Goal: Task Accomplishment & Management: Manage account settings

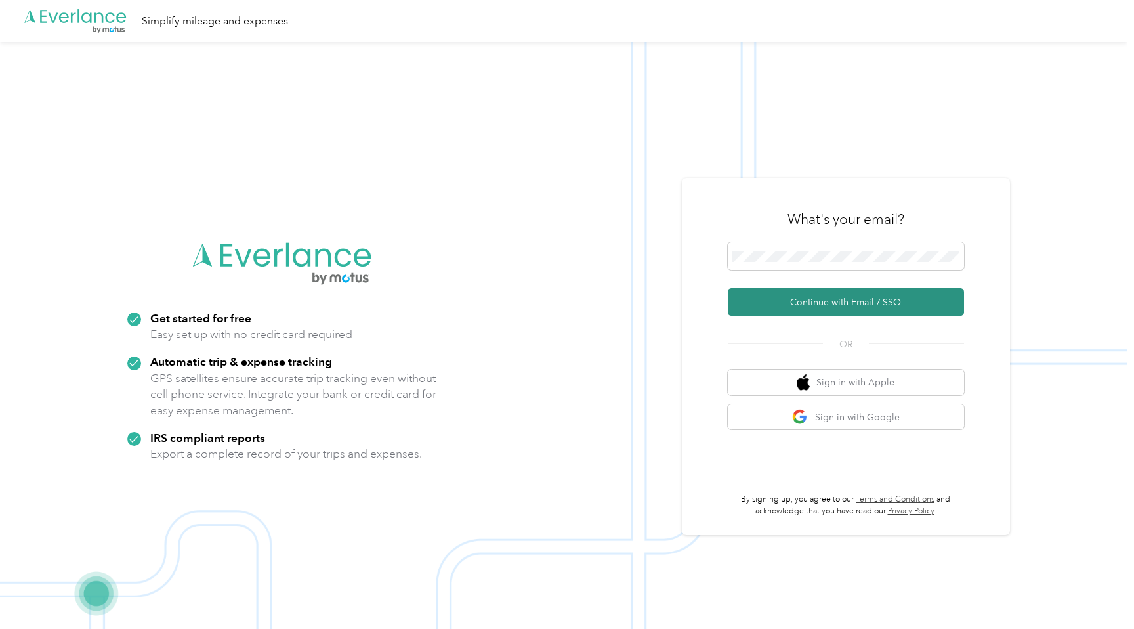
click at [844, 297] on button "Continue with Email / SSO" at bounding box center [846, 302] width 236 height 28
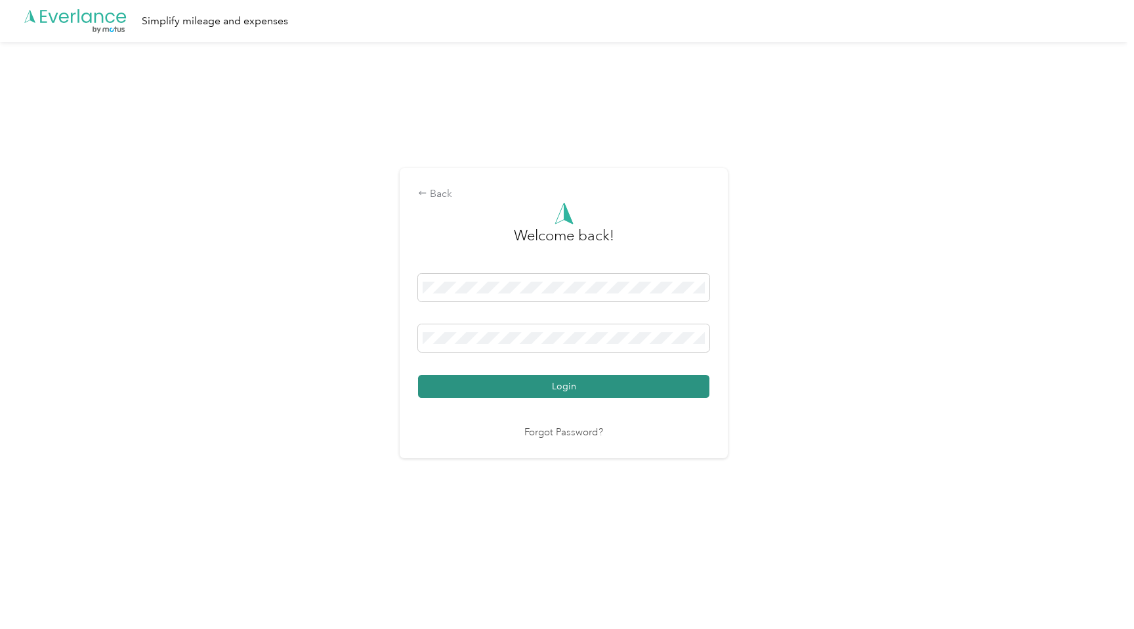
click at [574, 394] on button "Login" at bounding box center [563, 386] width 291 height 23
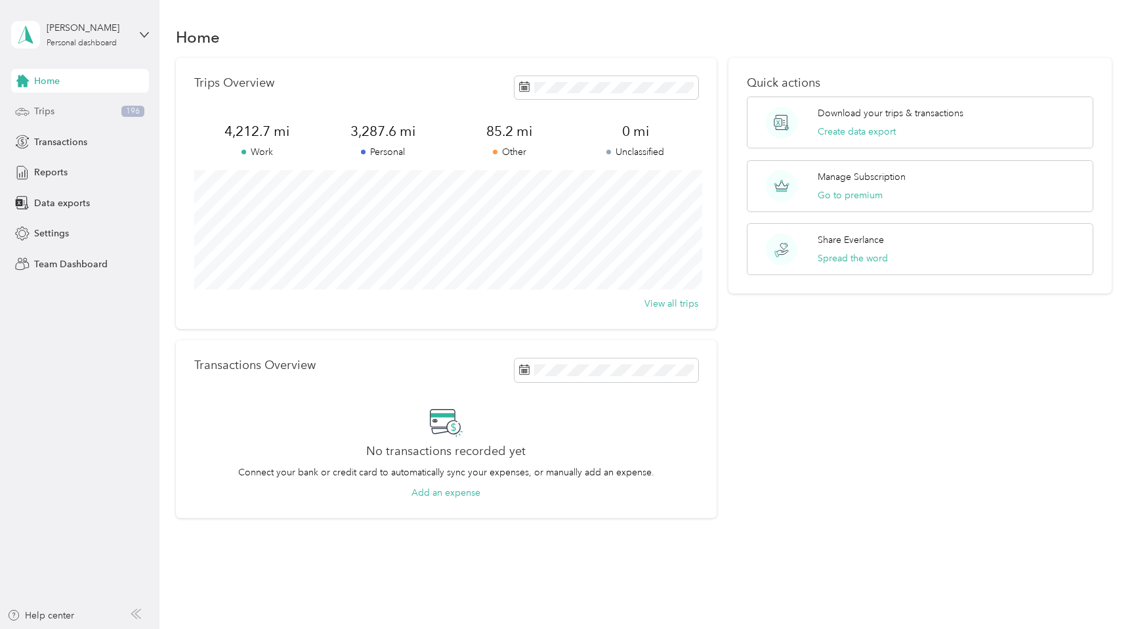
click at [32, 114] on div "Trips 196" at bounding box center [80, 112] width 138 height 24
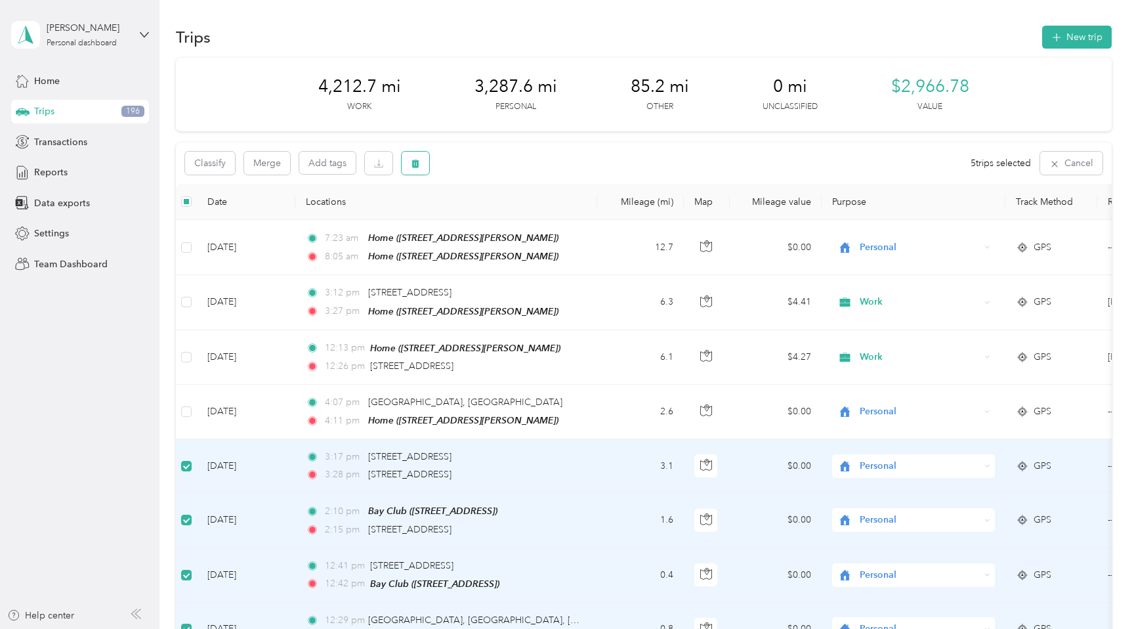
click at [419, 160] on icon "button" at bounding box center [415, 163] width 9 height 9
click at [514, 216] on button "Yes" at bounding box center [513, 217] width 26 height 21
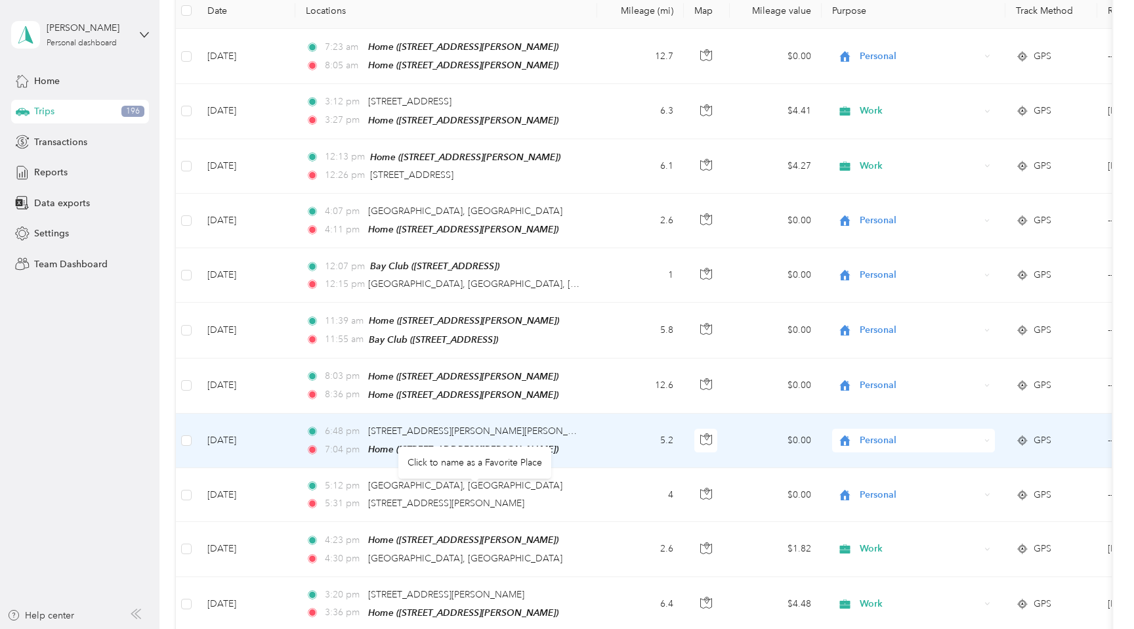
scroll to position [201, 0]
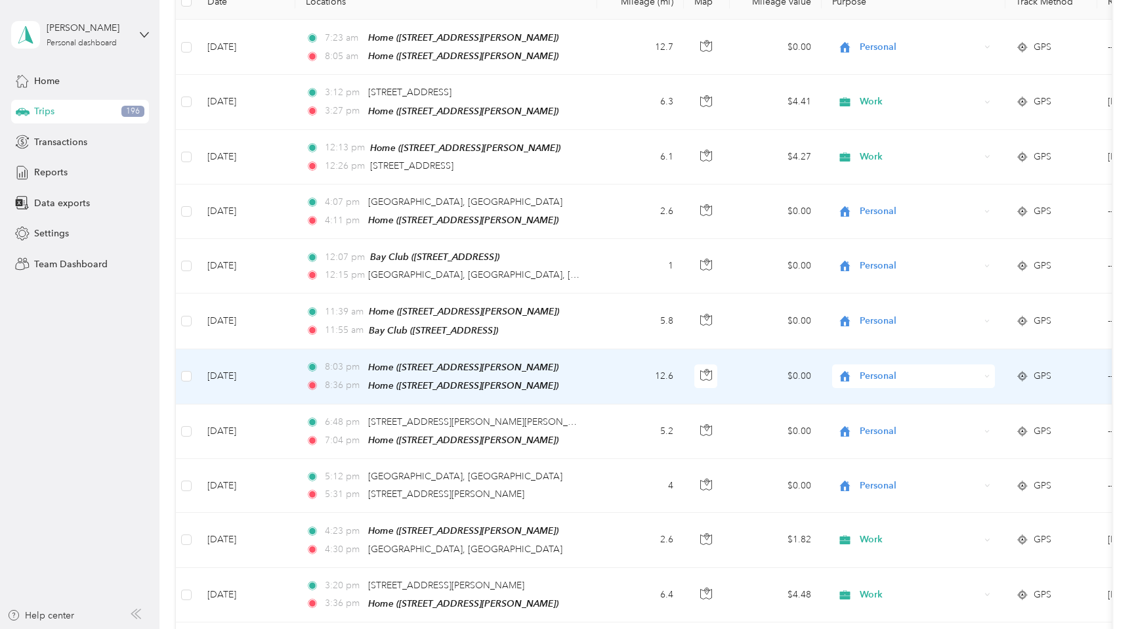
click at [287, 371] on td "[DATE]" at bounding box center [246, 376] width 98 height 55
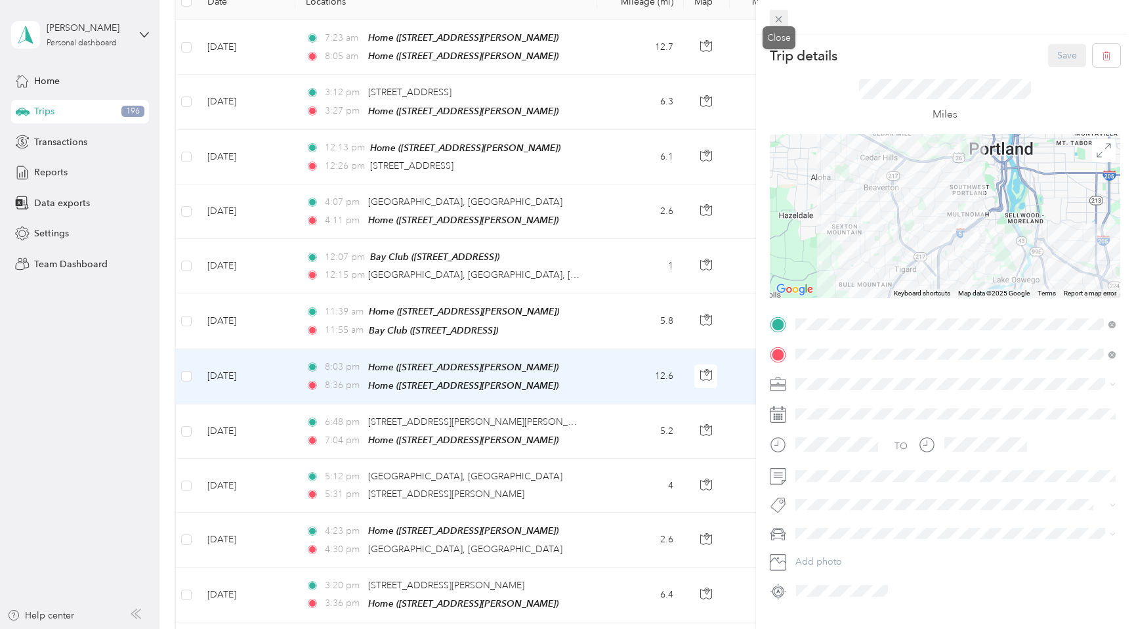
click at [780, 20] on icon at bounding box center [779, 19] width 7 height 7
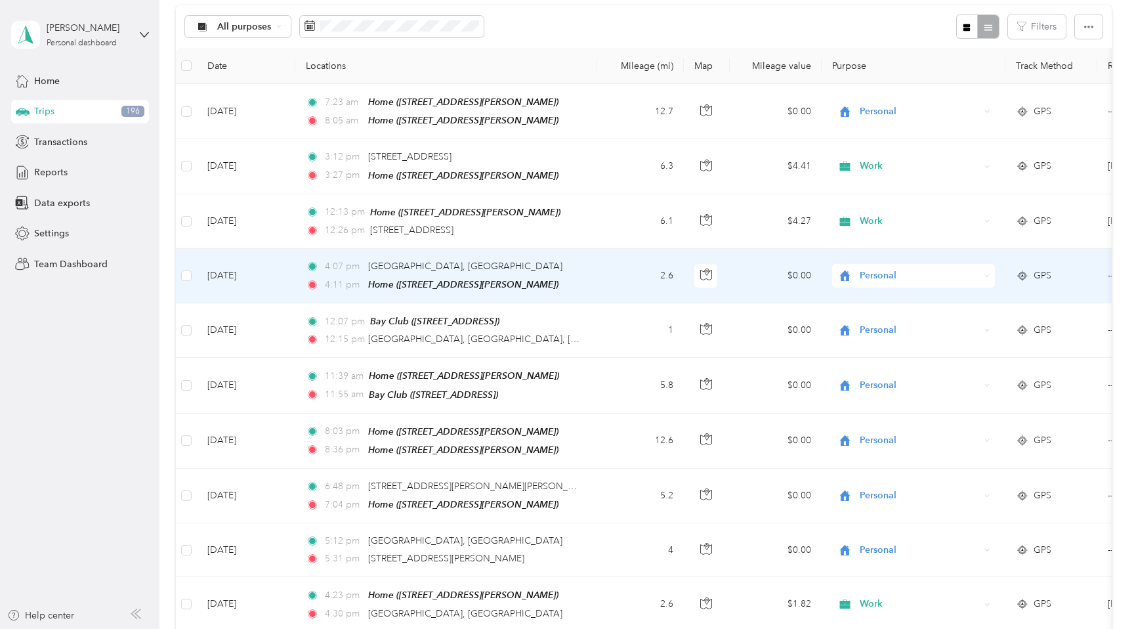
scroll to position [136, 0]
click at [418, 26] on icon "button" at bounding box center [415, 28] width 8 height 9
click at [510, 78] on button "Yes" at bounding box center [513, 82] width 26 height 21
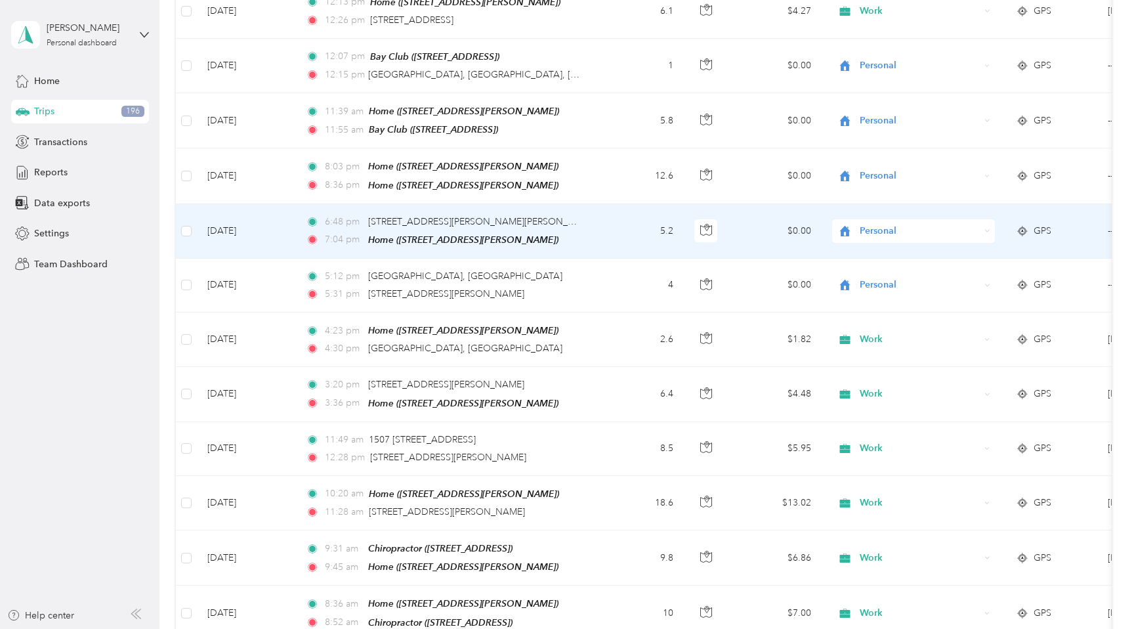
scroll to position [358, 0]
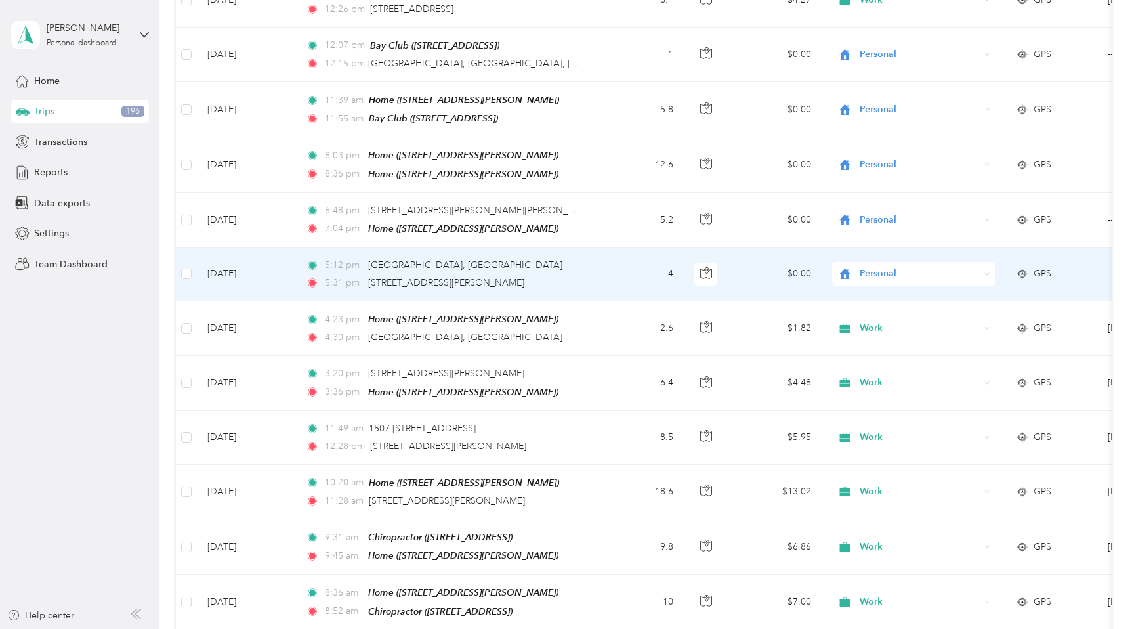
click at [899, 268] on span "Personal" at bounding box center [920, 273] width 120 height 14
click at [889, 289] on span "Work" at bounding box center [925, 295] width 121 height 14
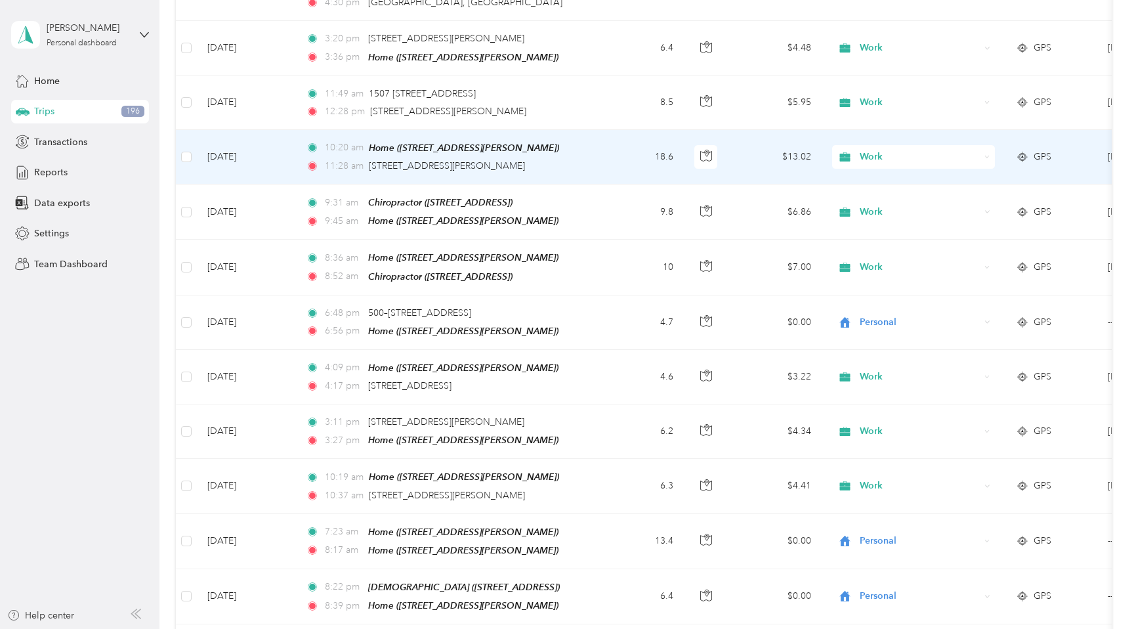
scroll to position [694, 0]
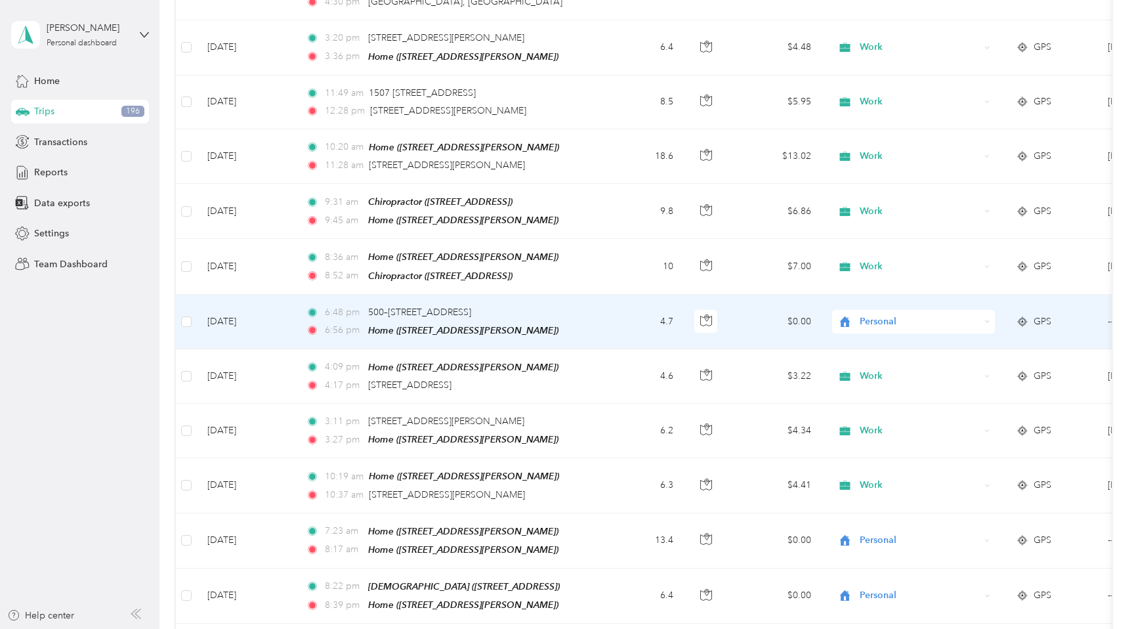
click at [949, 318] on span "Personal" at bounding box center [920, 321] width 120 height 14
click at [886, 341] on span "Work" at bounding box center [925, 340] width 121 height 14
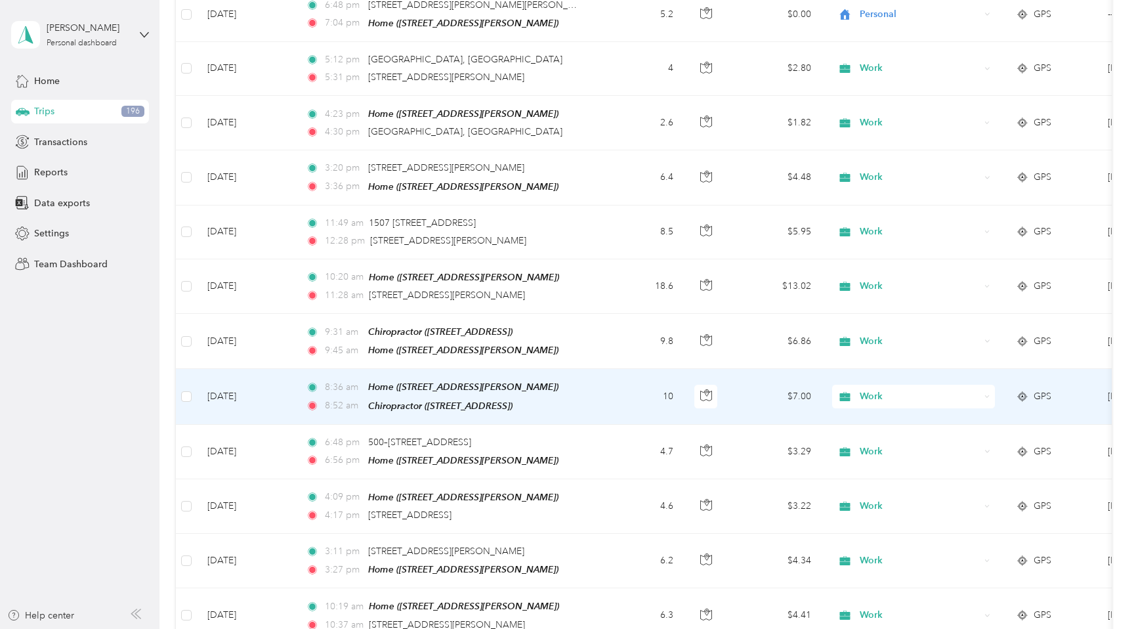
scroll to position [561, 0]
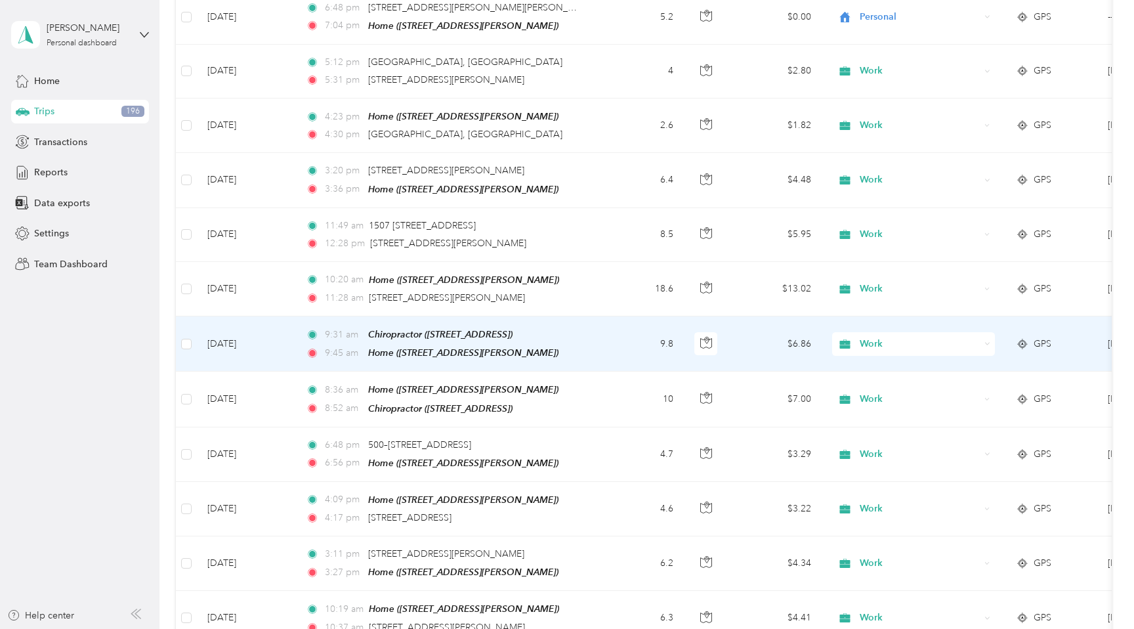
click at [872, 341] on span "Work" at bounding box center [920, 344] width 120 height 14
click at [877, 454] on span "Medical" at bounding box center [925, 456] width 121 height 14
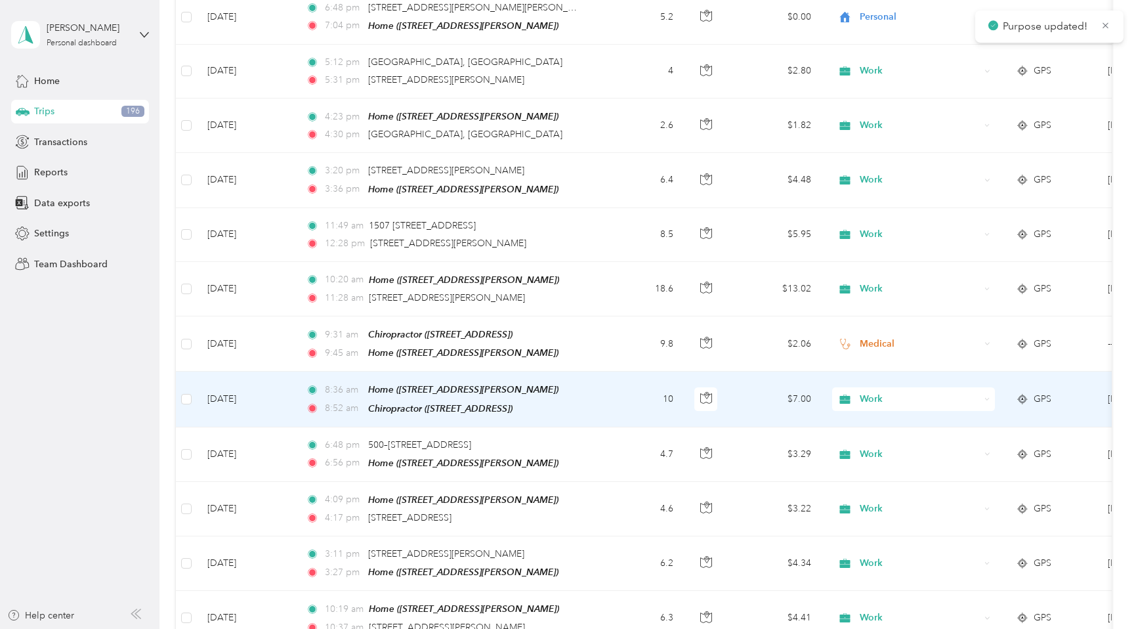
click at [870, 392] on span "Work" at bounding box center [920, 399] width 120 height 14
click at [877, 516] on li "Medical" at bounding box center [913, 510] width 163 height 23
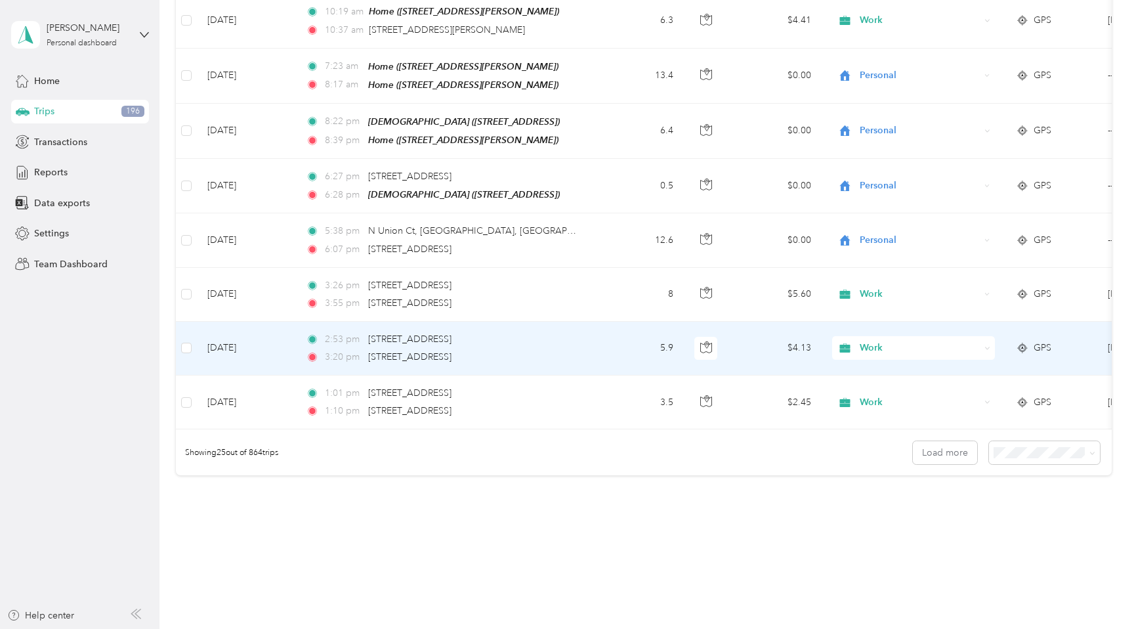
scroll to position [1169, 0]
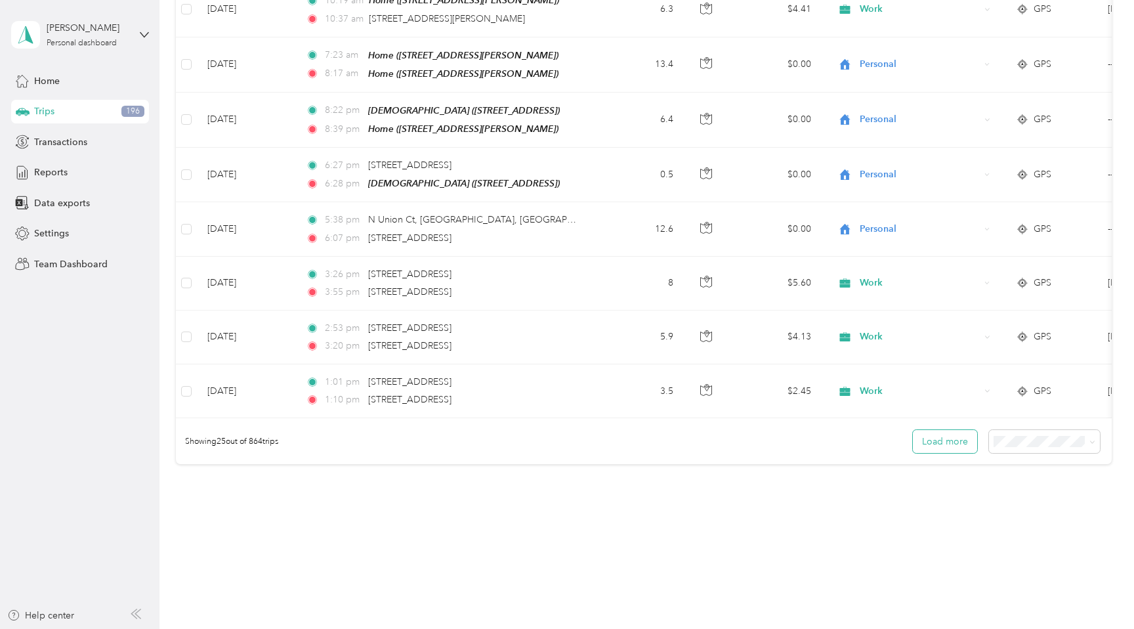
click at [955, 432] on button "Load more" at bounding box center [945, 441] width 64 height 23
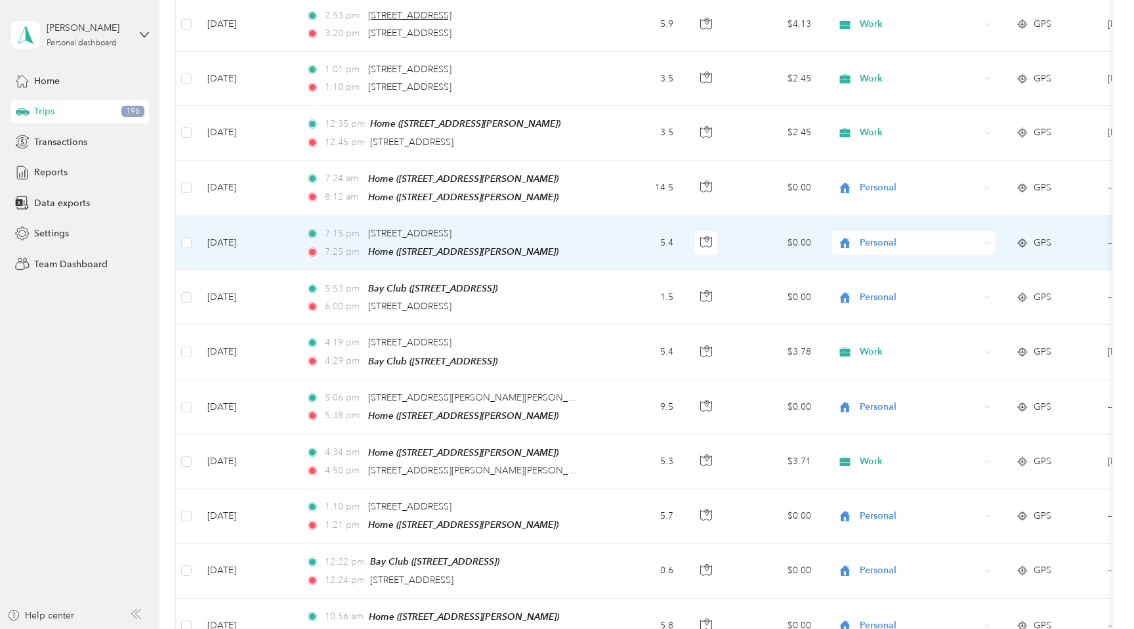
scroll to position [1493, 0]
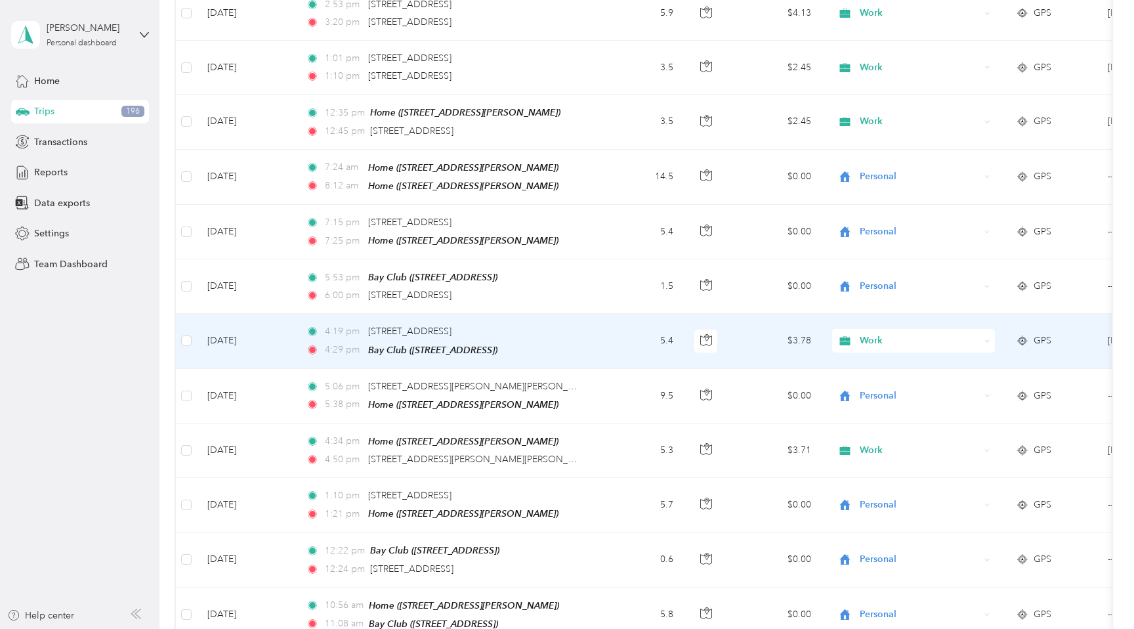
click at [875, 333] on span "Work" at bounding box center [920, 340] width 120 height 14
click at [871, 373] on span "Personal" at bounding box center [925, 378] width 121 height 14
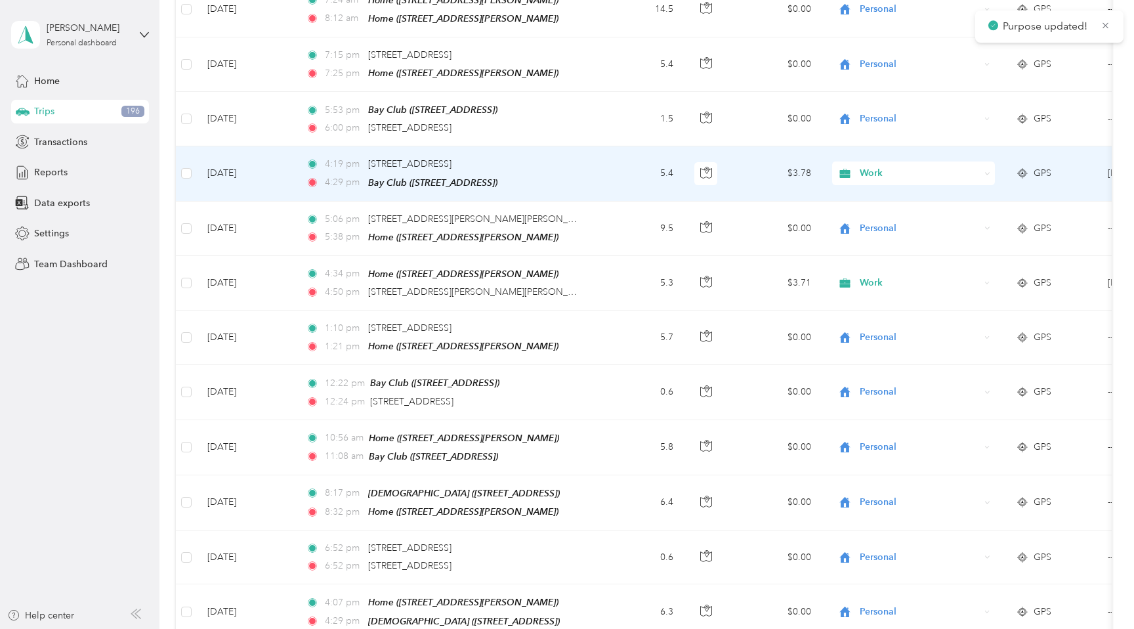
scroll to position [1669, 0]
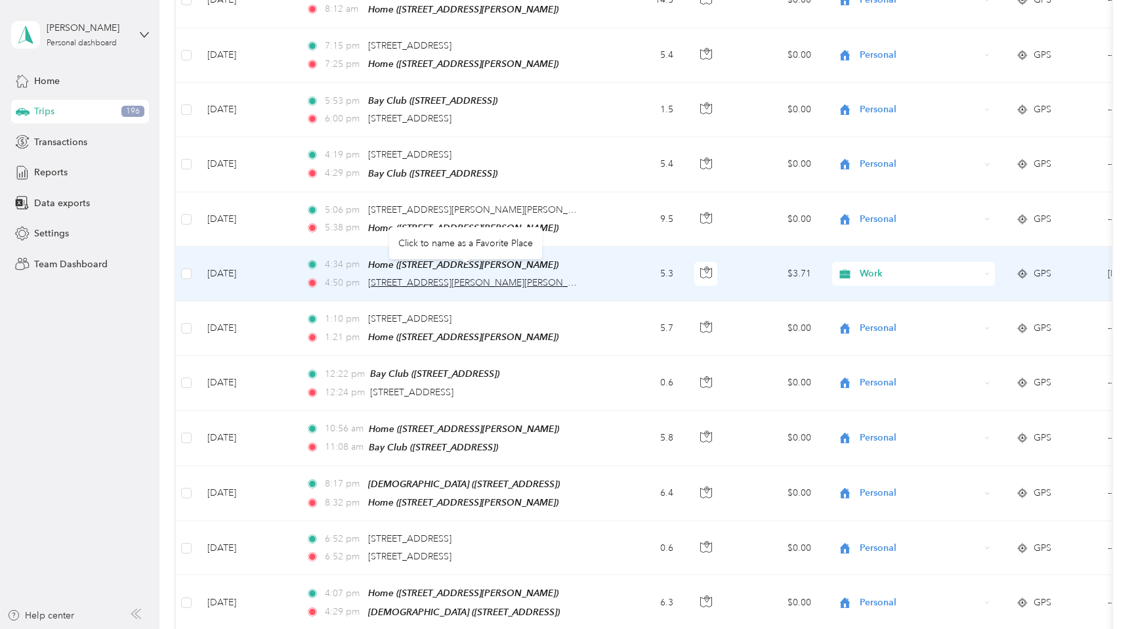
click at [427, 277] on span "[STREET_ADDRESS][PERSON_NAME][PERSON_NAME]" at bounding box center [482, 282] width 229 height 11
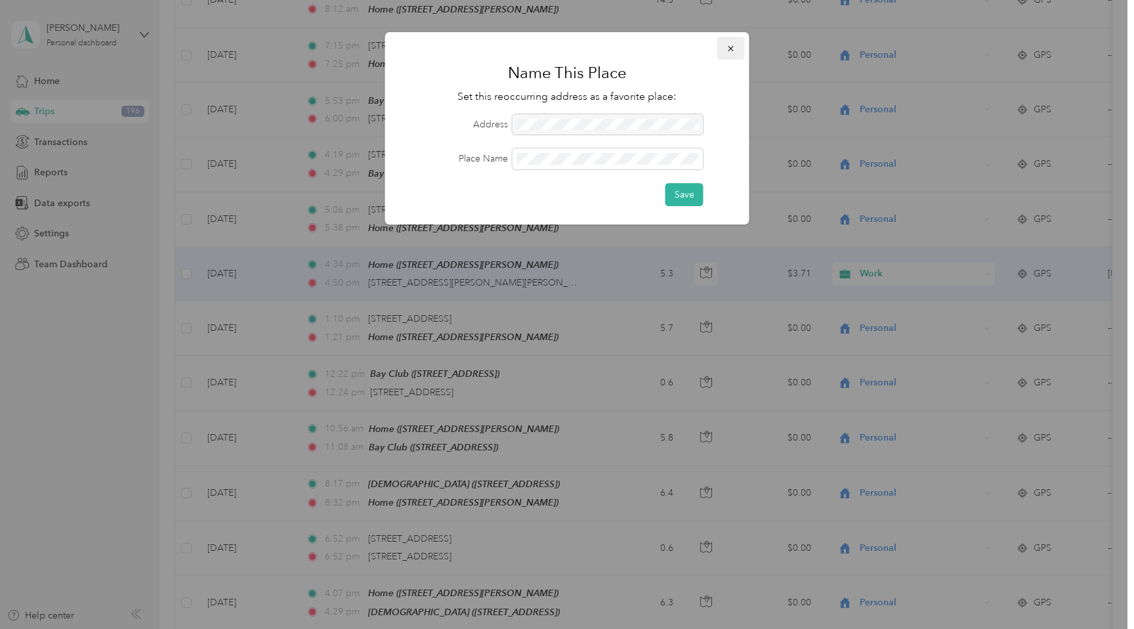
click at [729, 49] on icon "button" at bounding box center [730, 48] width 9 height 9
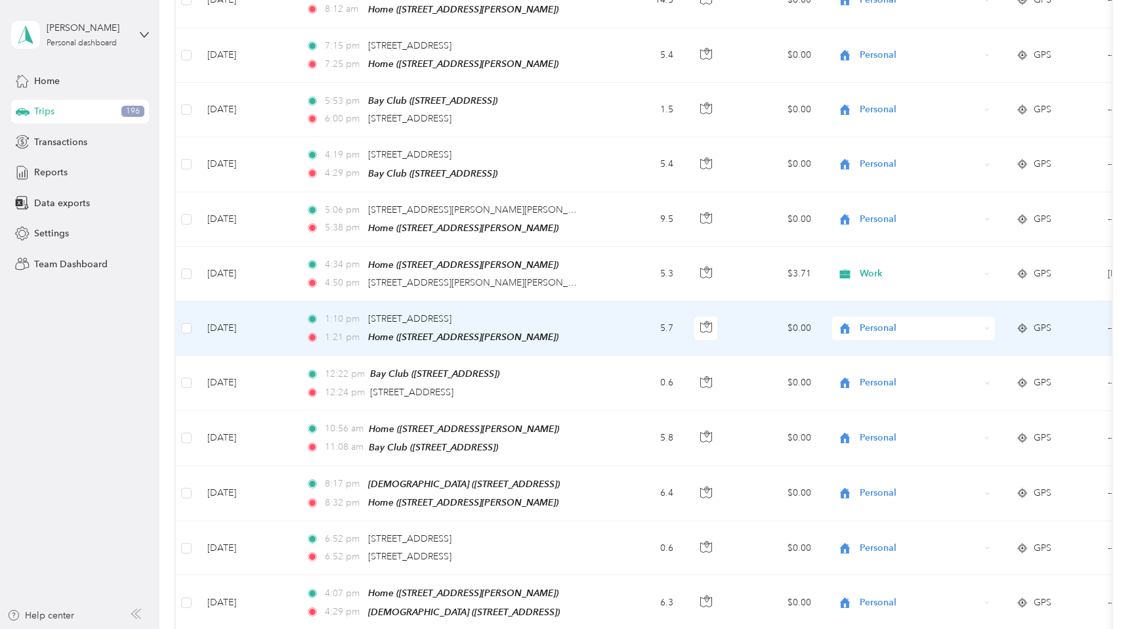
click at [621, 301] on td "5.7" at bounding box center [640, 328] width 87 height 54
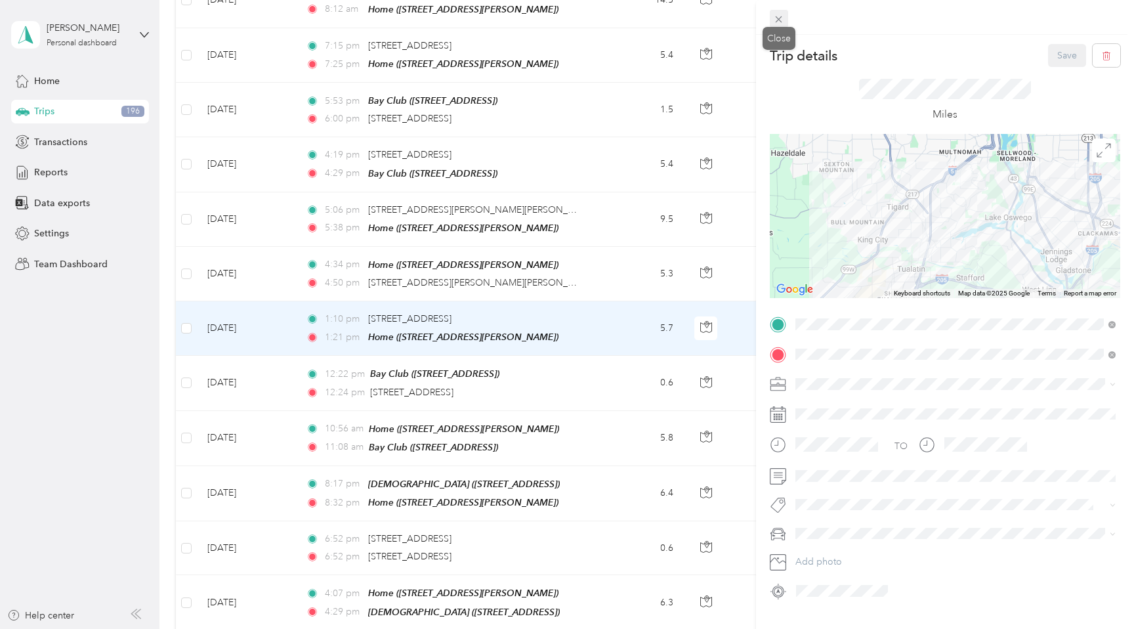
click at [779, 18] on icon at bounding box center [778, 19] width 11 height 11
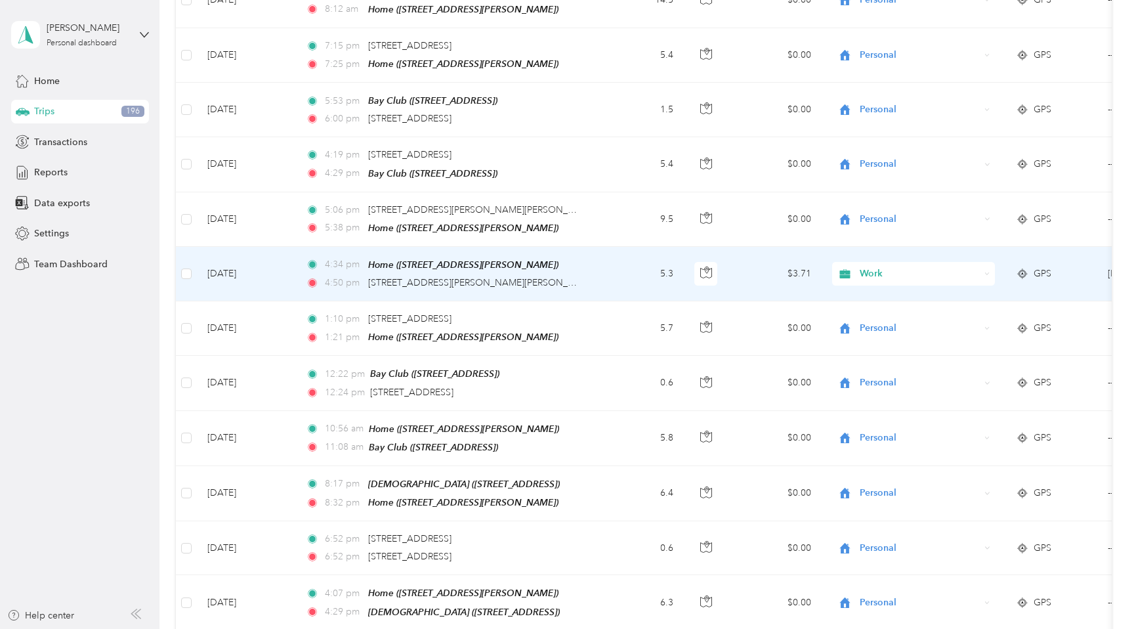
click at [639, 269] on td "5.3" at bounding box center [640, 274] width 87 height 54
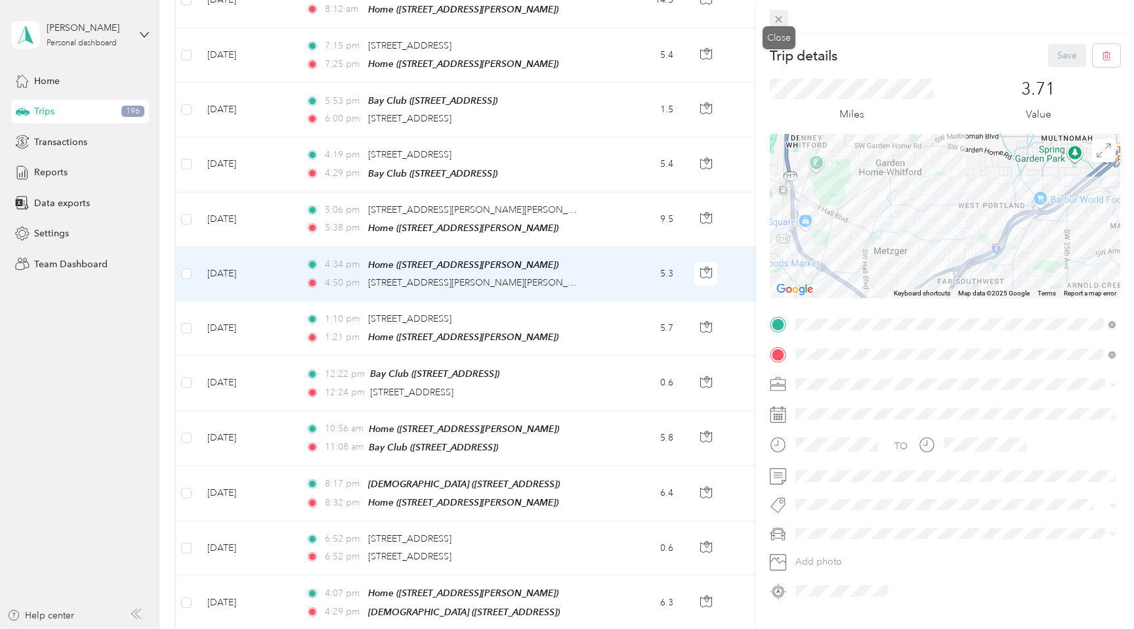
click at [775, 20] on icon at bounding box center [778, 19] width 11 height 11
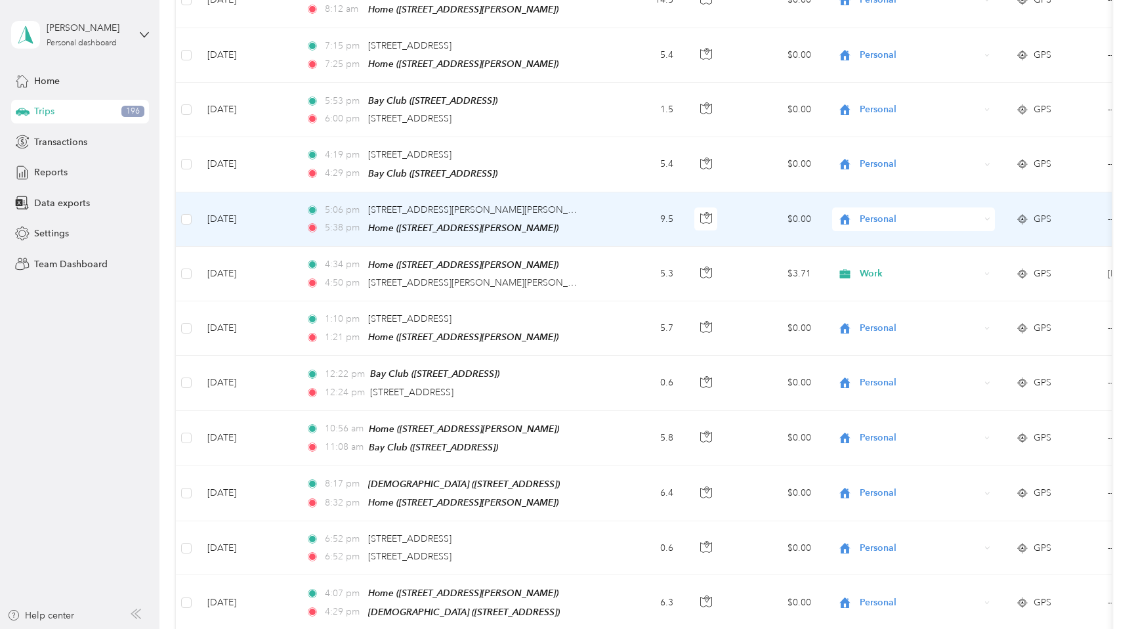
click at [879, 212] on span "Personal" at bounding box center [920, 219] width 120 height 14
click at [868, 230] on span "Work" at bounding box center [925, 233] width 121 height 14
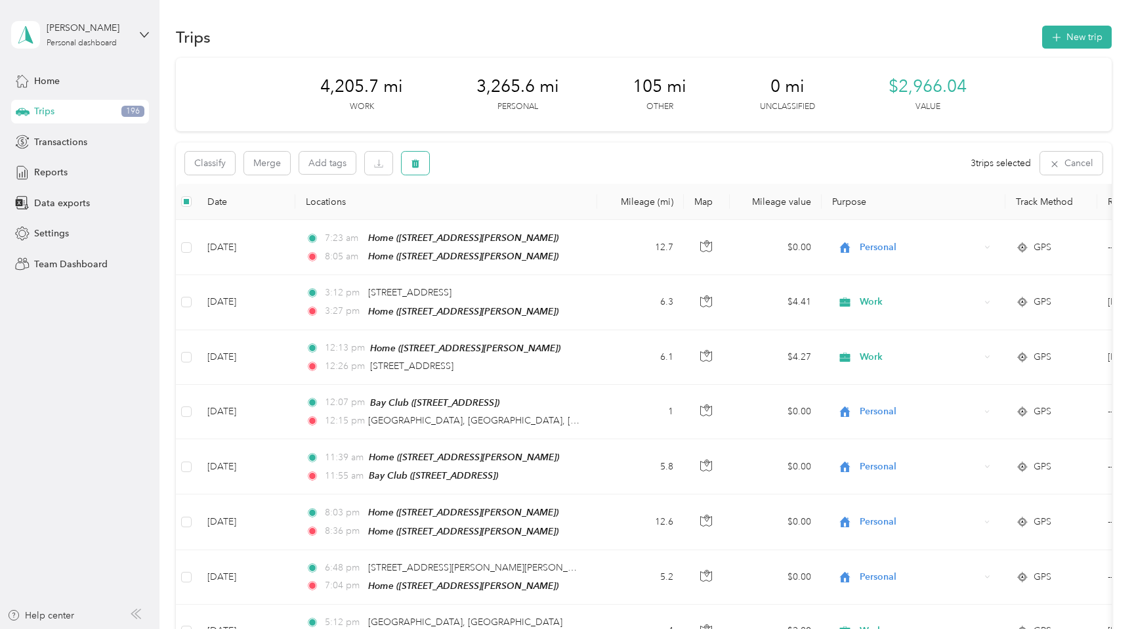
click at [421, 163] on button "button" at bounding box center [416, 163] width 28 height 23
click at [515, 222] on button "Yes" at bounding box center [513, 217] width 26 height 21
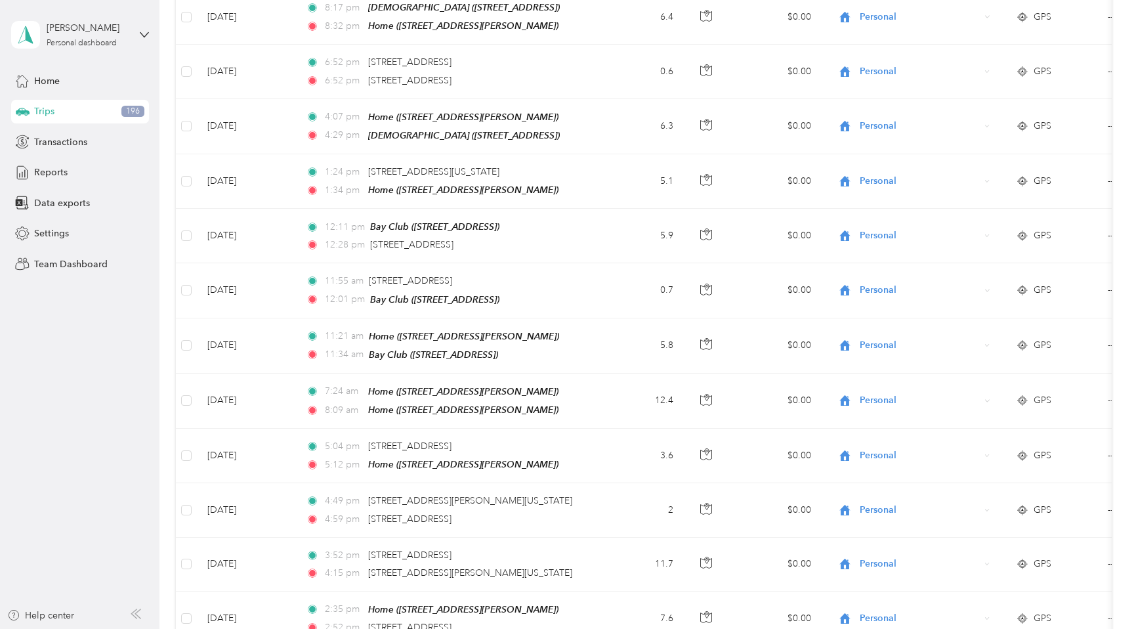
scroll to position [1982, 0]
